Goal: Task Accomplishment & Management: Manage account settings

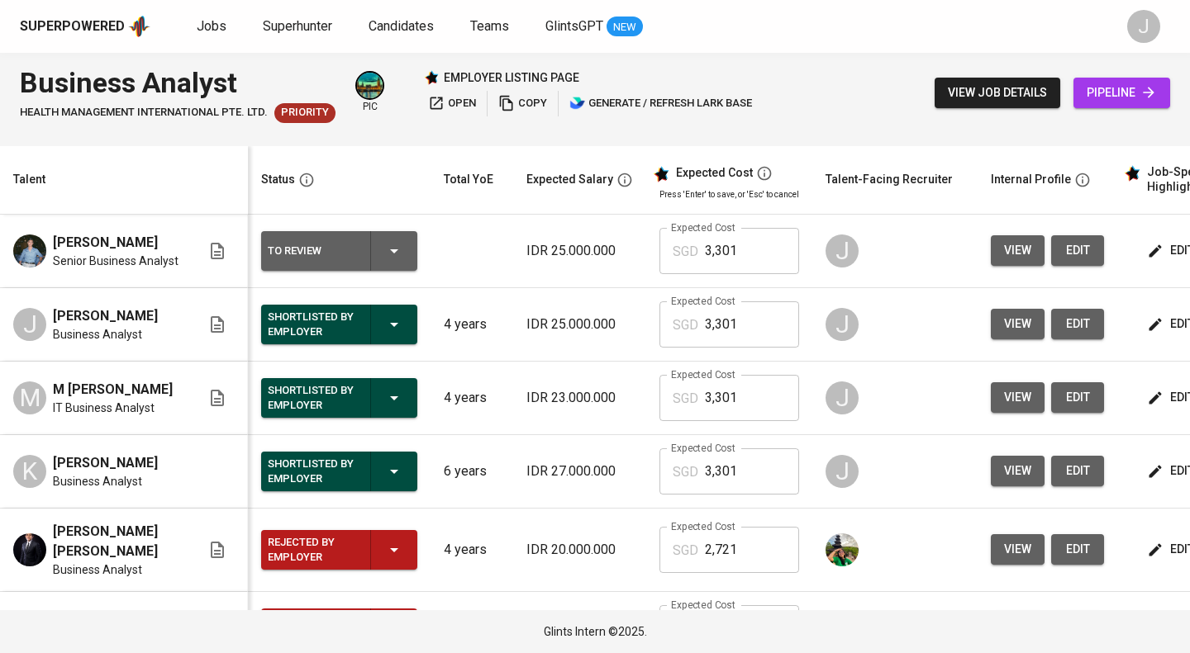
scroll to position [0, 225]
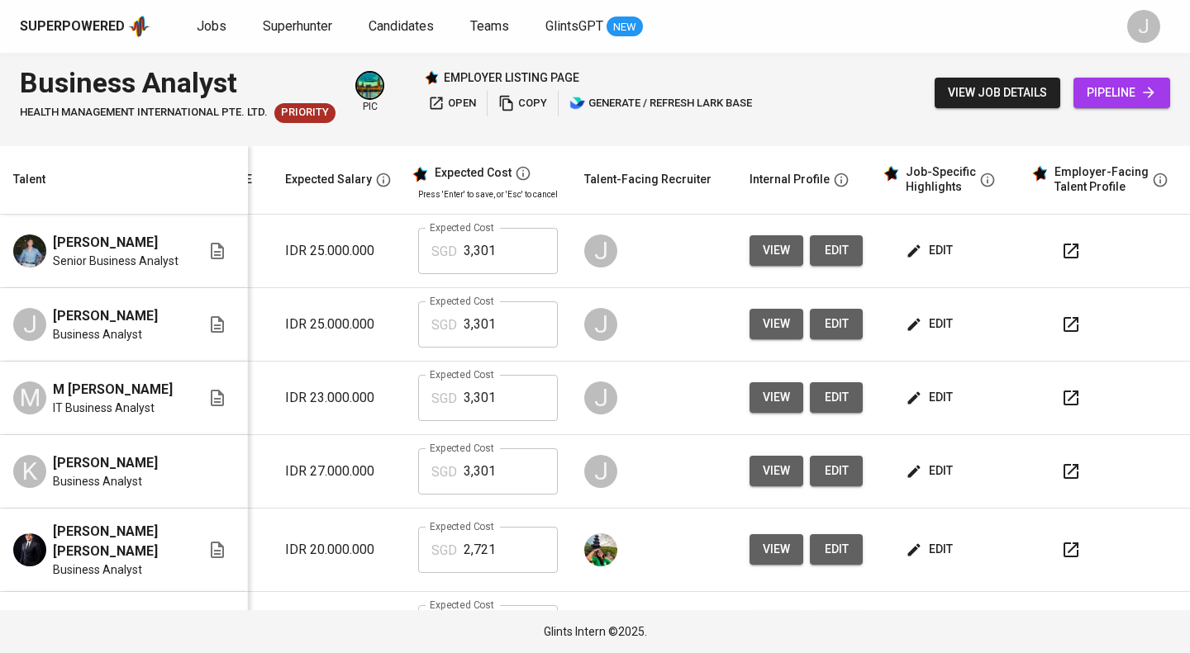
click at [1064, 335] on icon "button" at bounding box center [1071, 325] width 20 height 20
click at [776, 335] on span "view" at bounding box center [776, 324] width 27 height 21
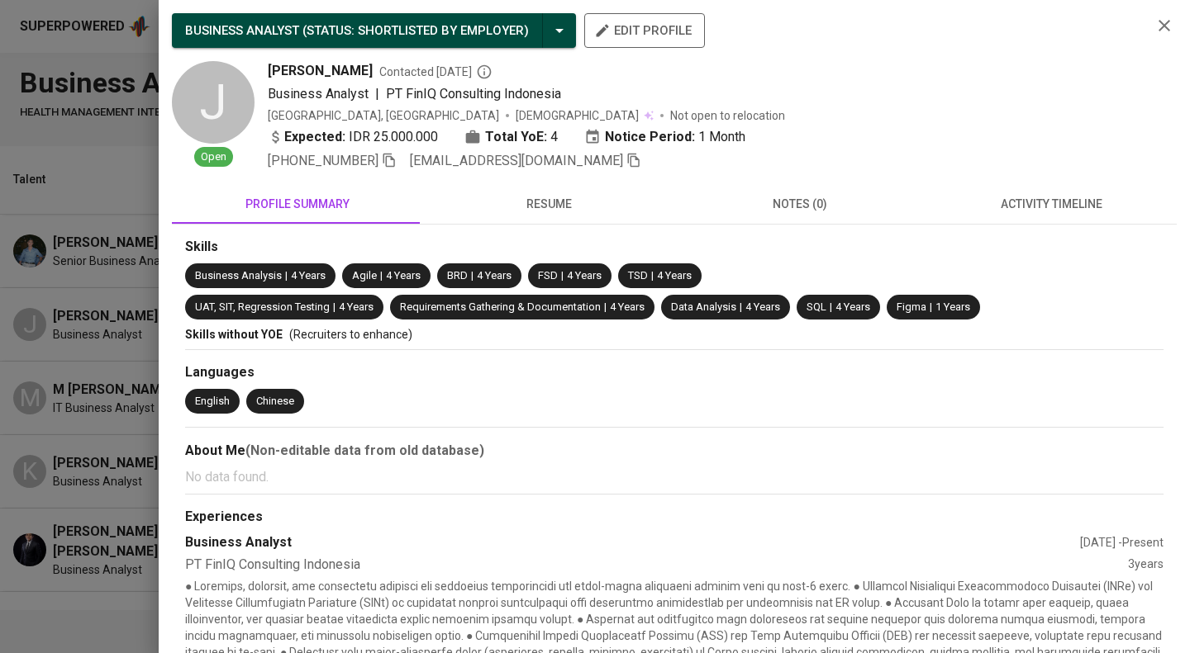
click at [133, 298] on div at bounding box center [595, 326] width 1190 height 653
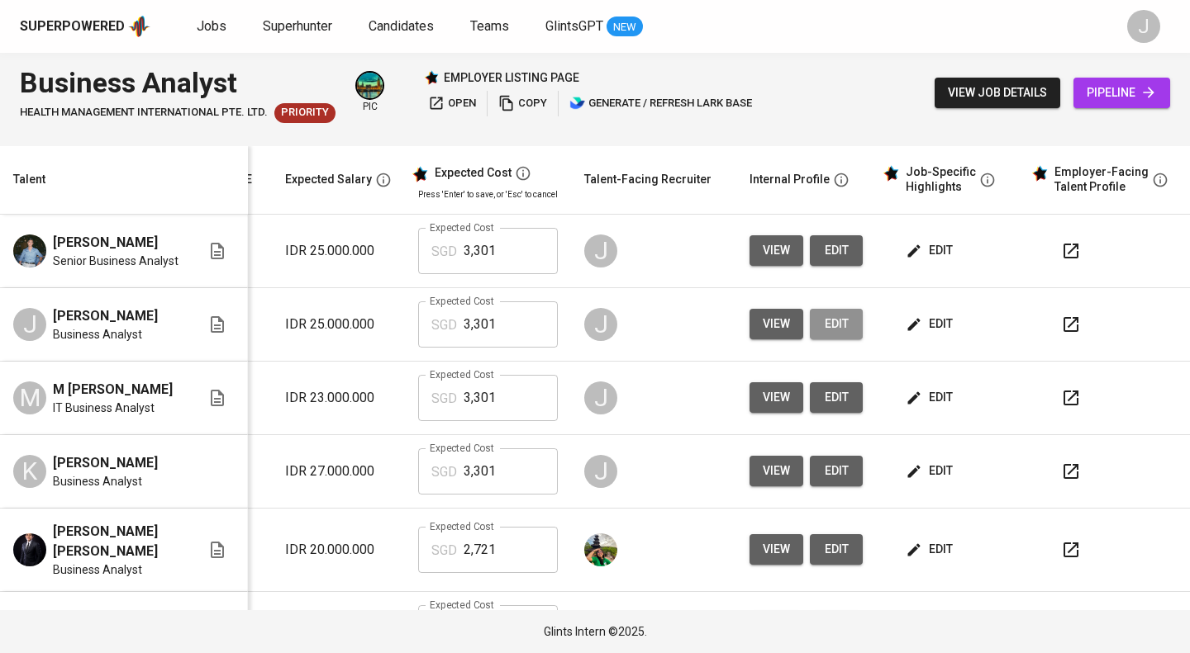
click at [828, 327] on span "edit" at bounding box center [836, 324] width 26 height 21
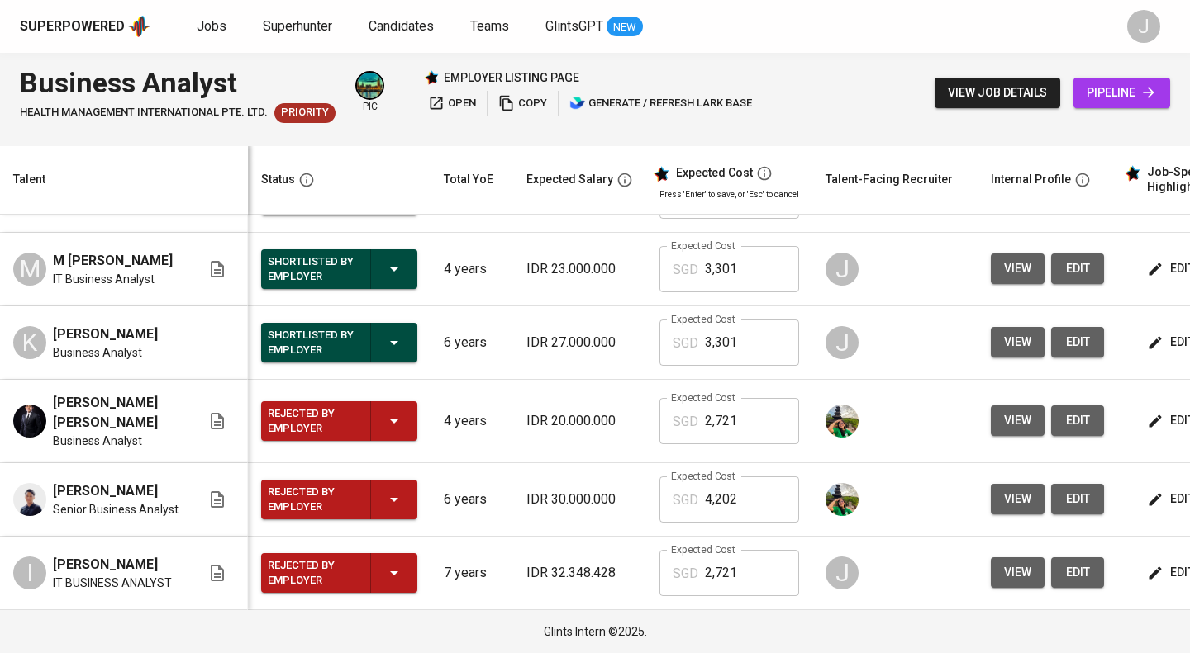
scroll to position [0, 0]
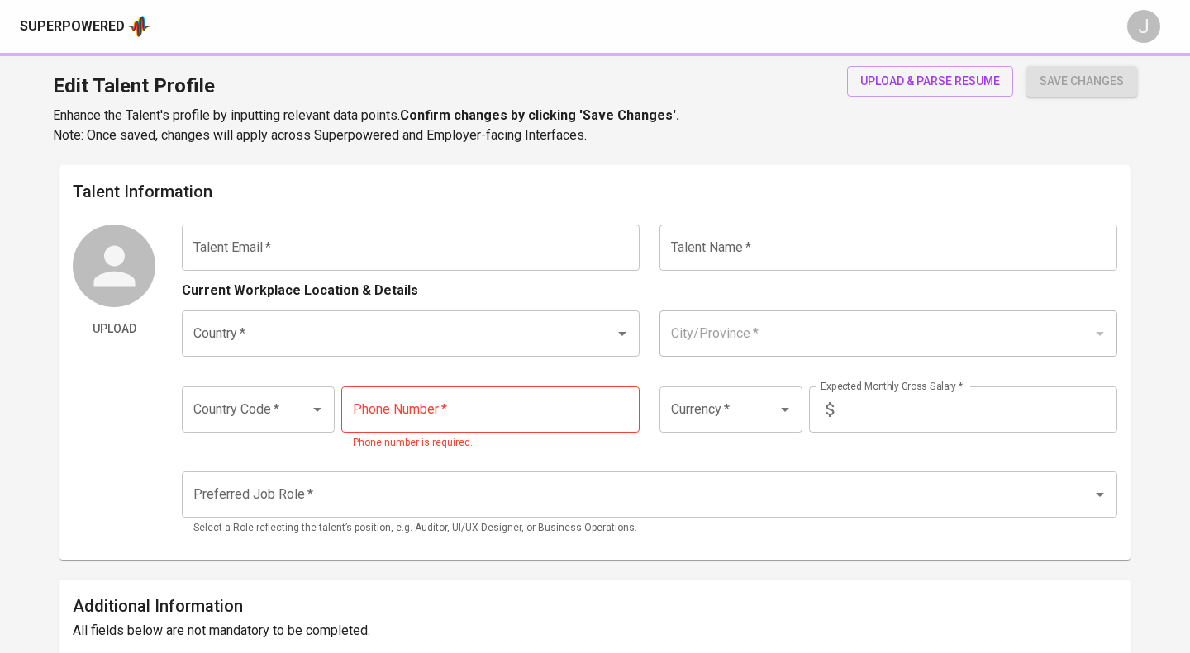
type input "[EMAIL_ADDRESS][DOMAIN_NAME]"
type input "[PERSON_NAME]"
type input "Indonesia"
type input "Jakarta Selatan, DKI Jakarta"
type input "+62"
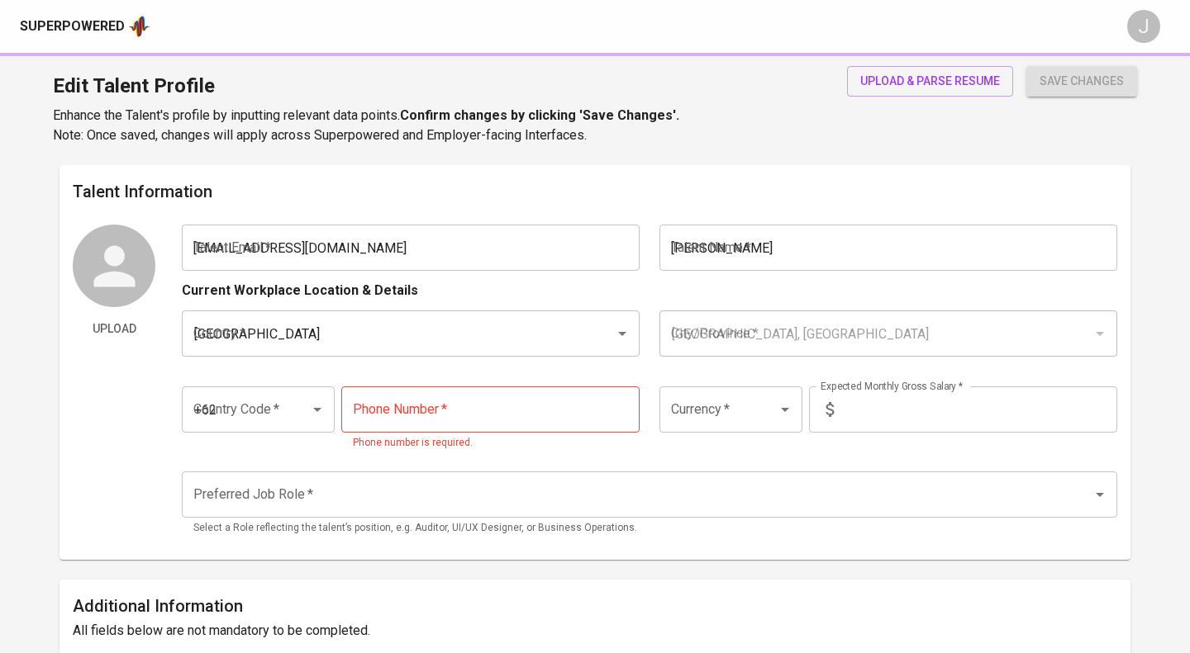
type input "888-8888-888"
type input "IDR"
type input "Business Analyst"
radio input "true"
type input "4"
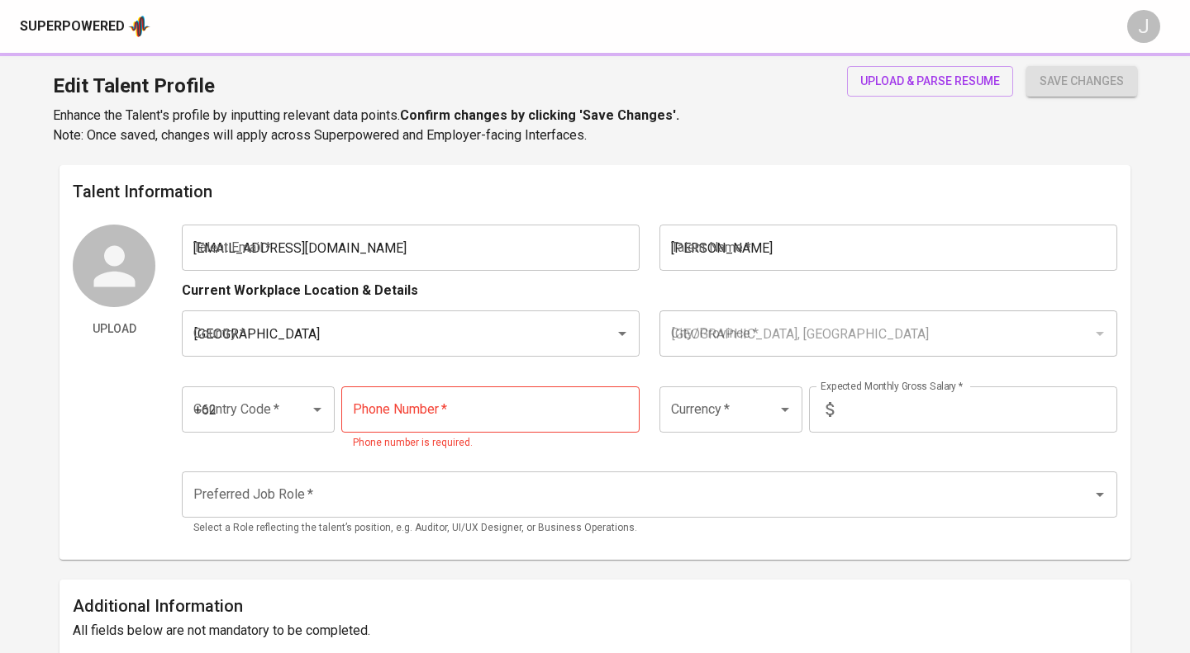
type input "1 Month"
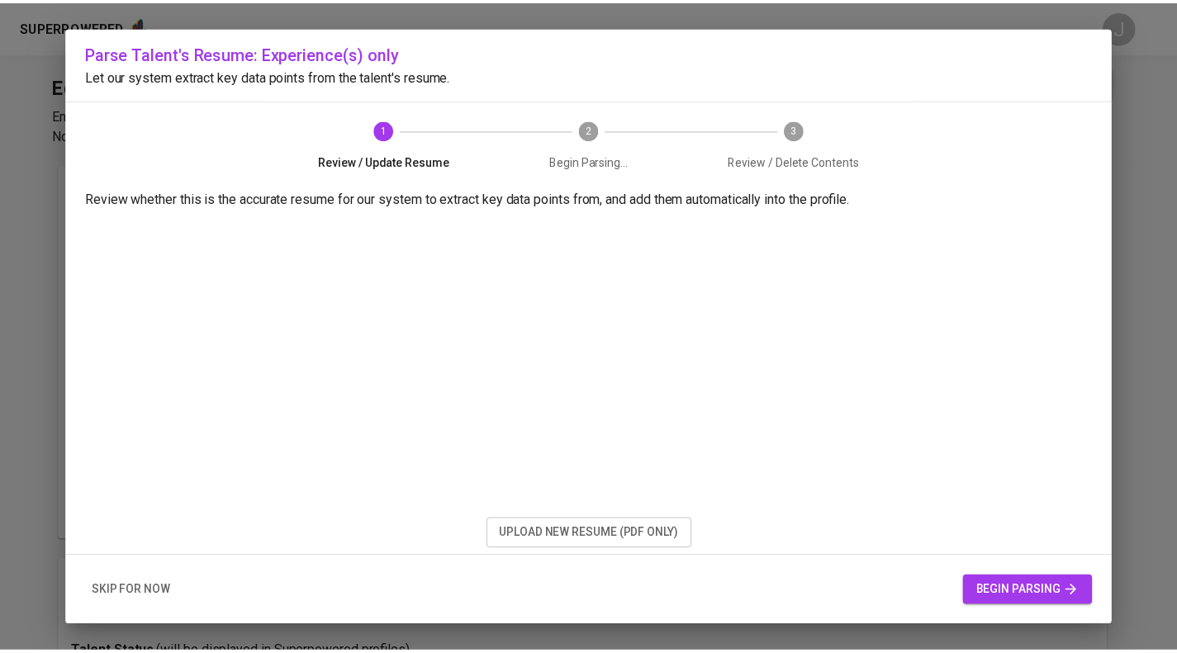
scroll to position [32, 0]
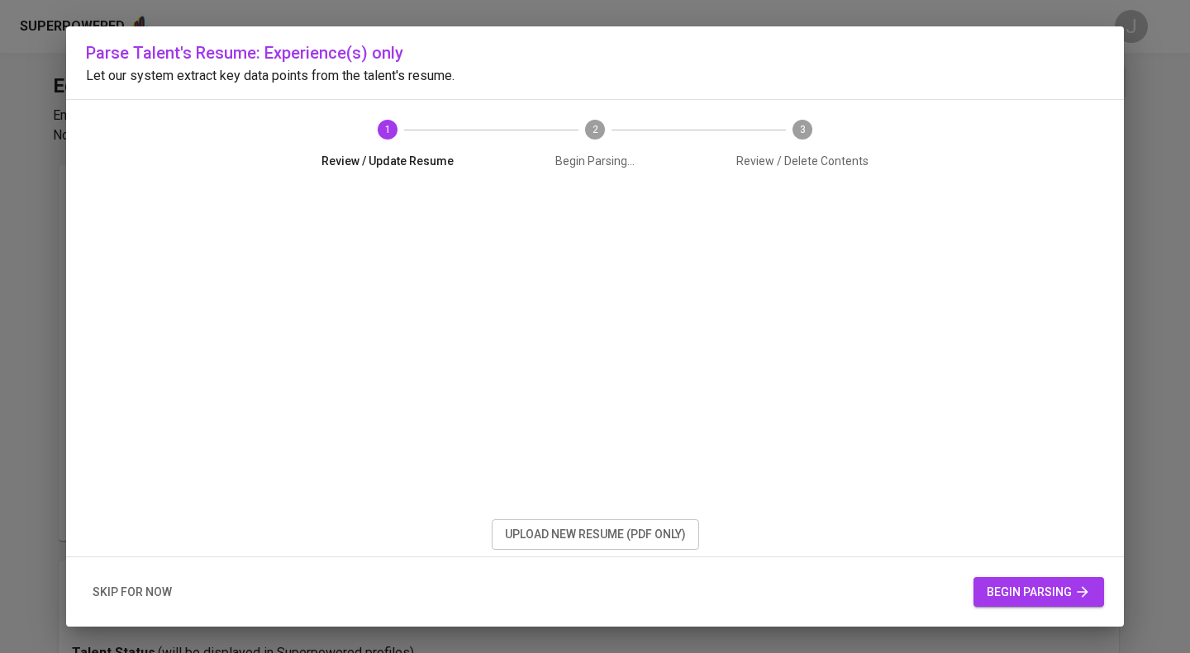
click at [145, 591] on span "skip for now" at bounding box center [132, 592] width 79 height 21
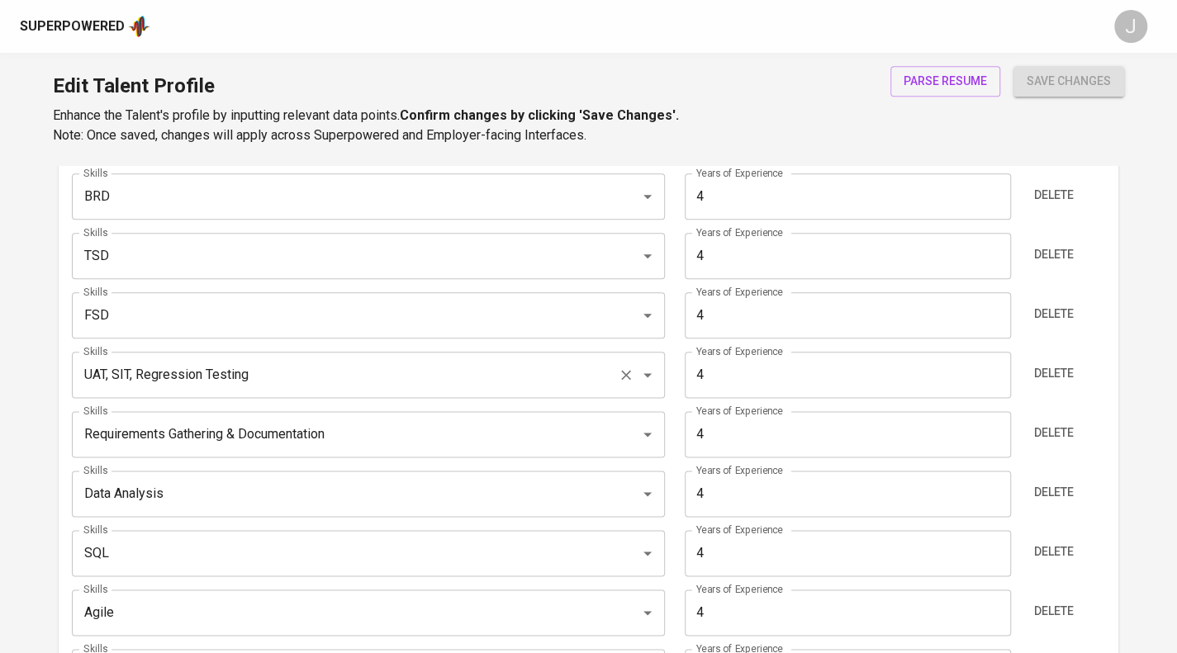
scroll to position [991, 0]
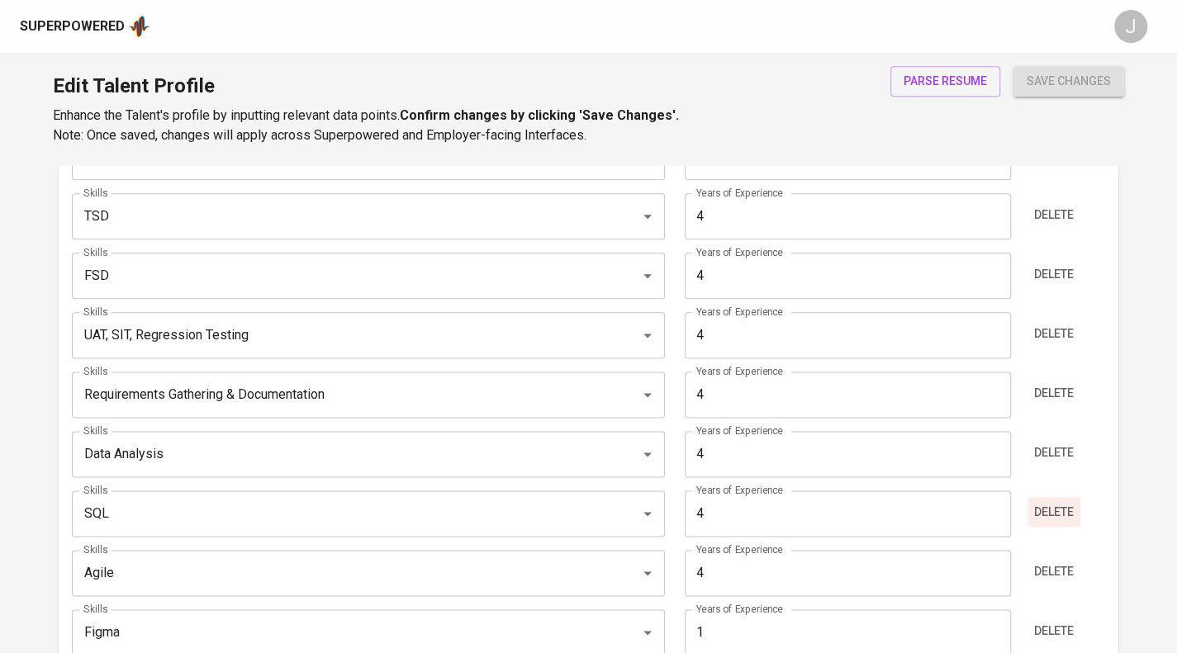
click at [1060, 511] on span "Delete" at bounding box center [1054, 512] width 40 height 21
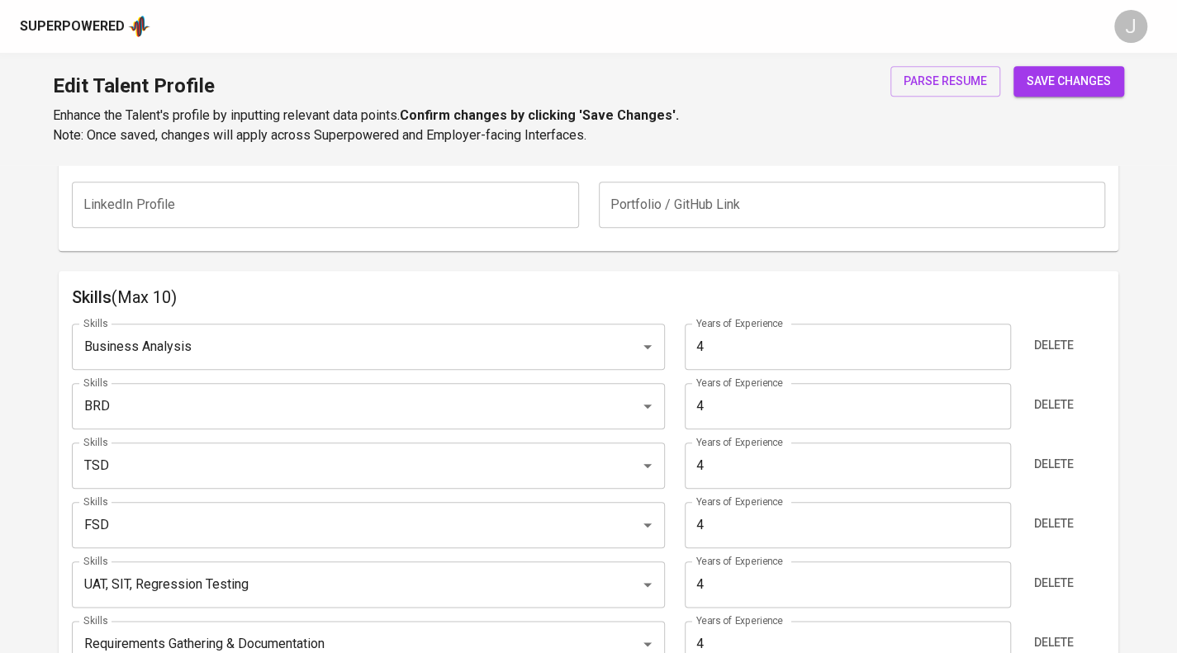
scroll to position [578, 0]
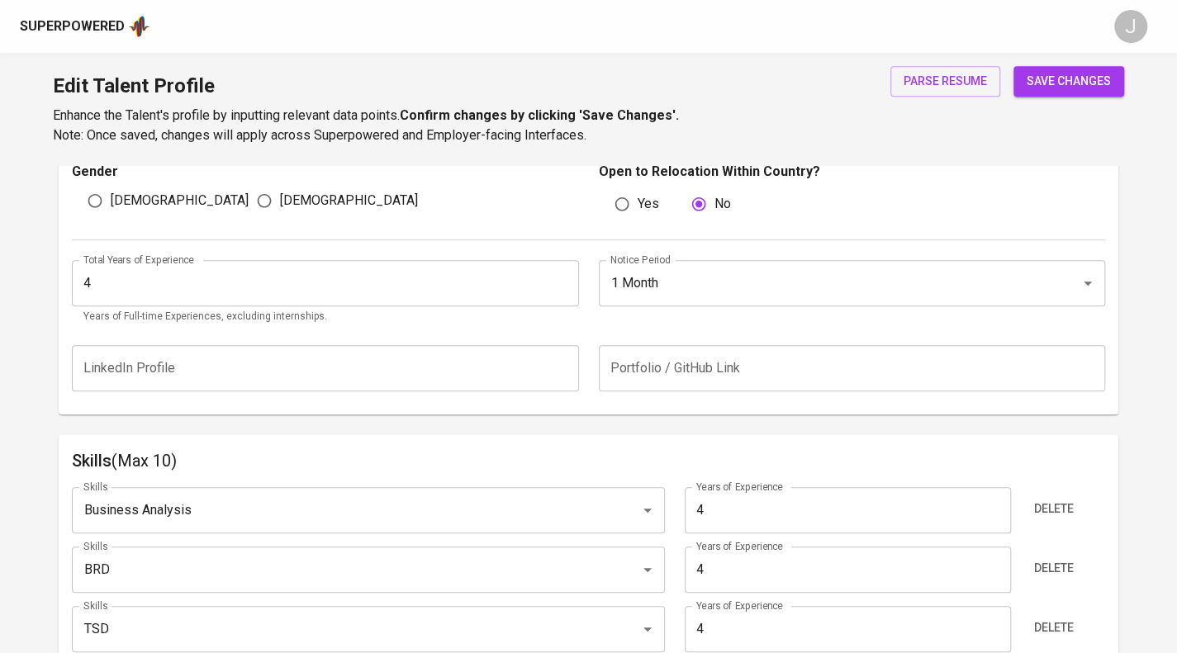
click at [1090, 88] on span "save changes" at bounding box center [1069, 81] width 84 height 21
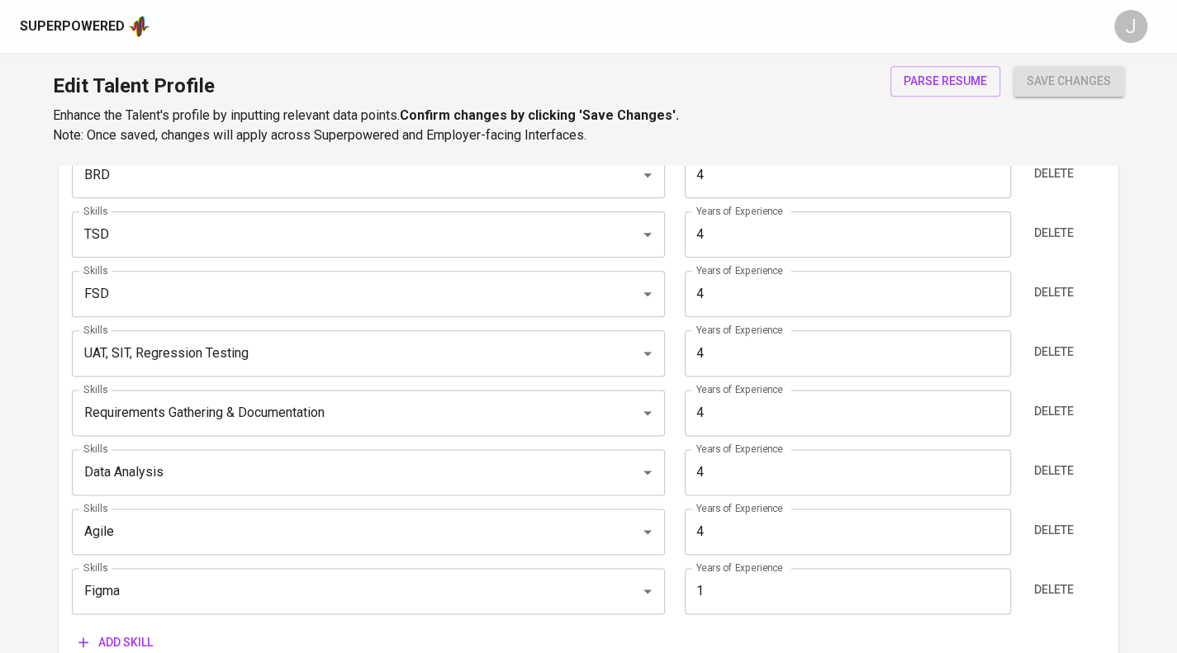
scroll to position [857, 0]
